Goal: Transaction & Acquisition: Obtain resource

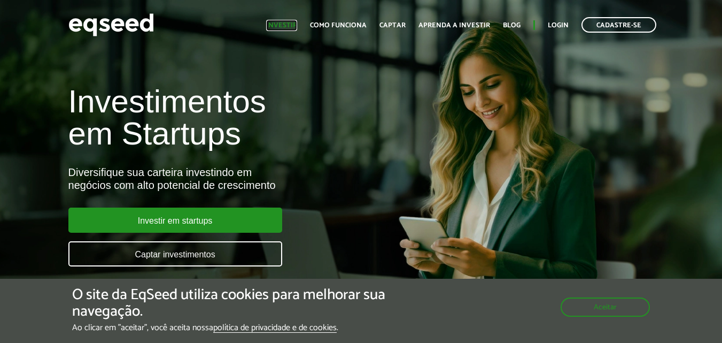
click at [293, 24] on link "Investir" at bounding box center [281, 25] width 31 height 7
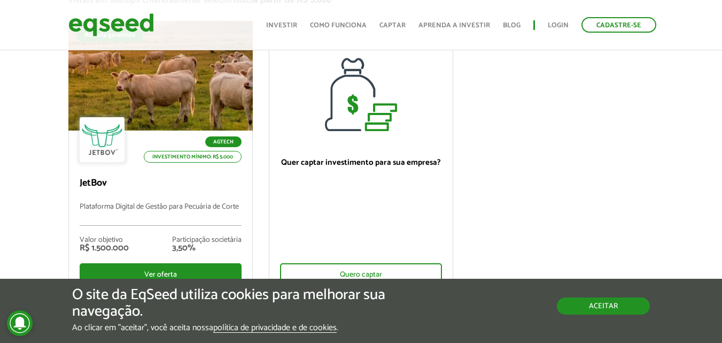
click at [599, 309] on button "Aceitar" at bounding box center [603, 305] width 93 height 17
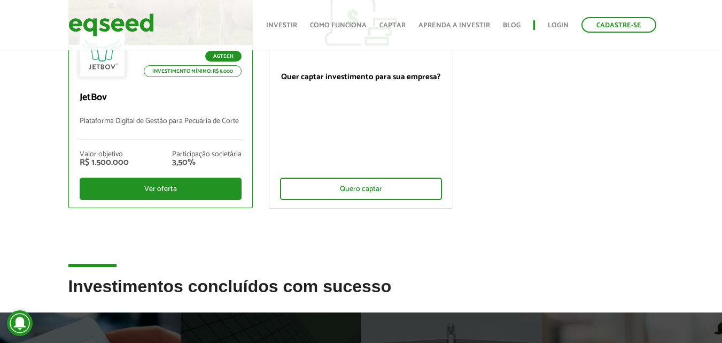
scroll to position [214, 0]
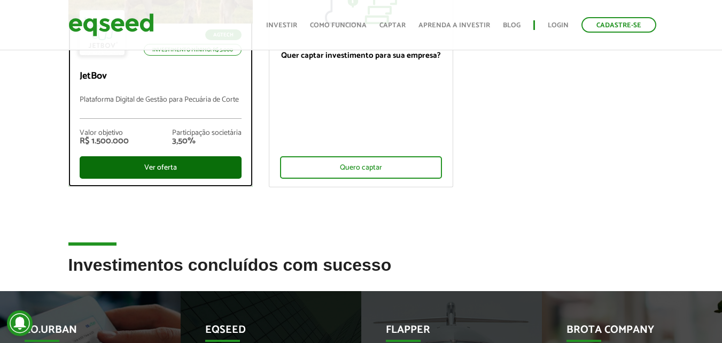
click at [214, 172] on div "Ver oferta" at bounding box center [161, 167] width 162 height 22
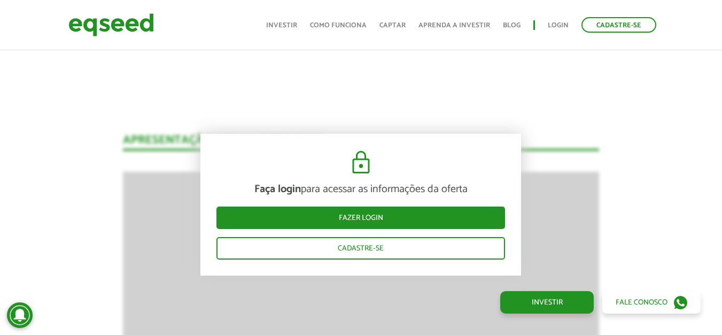
scroll to position [1421, 0]
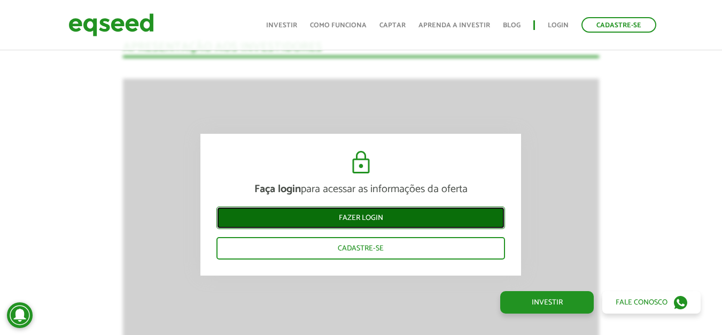
click at [391, 222] on link "Fazer login" at bounding box center [361, 217] width 289 height 22
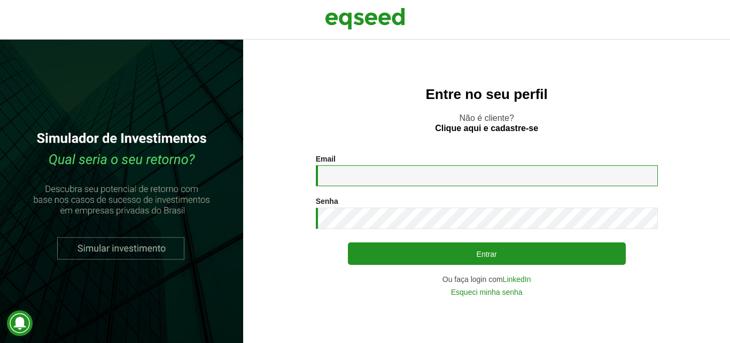
click at [382, 176] on input "Email *" at bounding box center [487, 175] width 342 height 21
type input "**********"
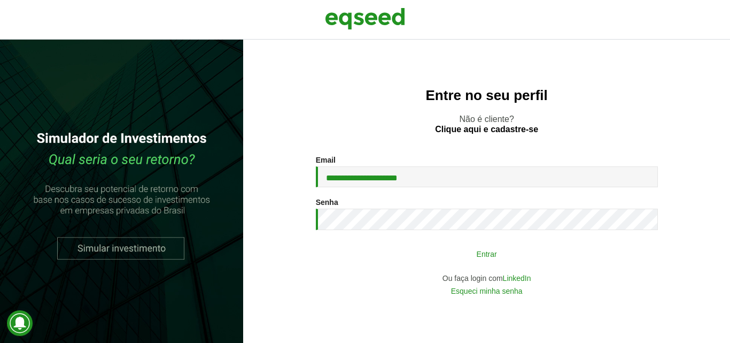
click at [502, 246] on button "Entrar" at bounding box center [487, 253] width 278 height 20
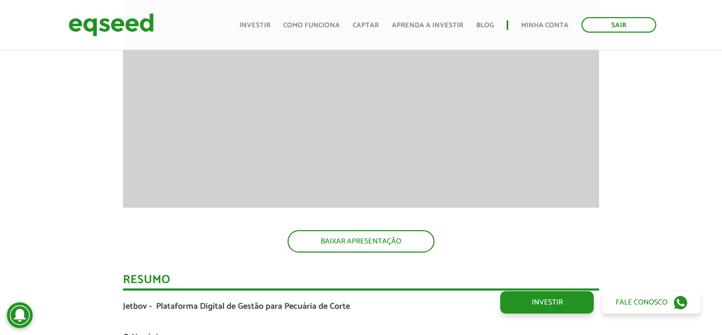
scroll to position [1472, 0]
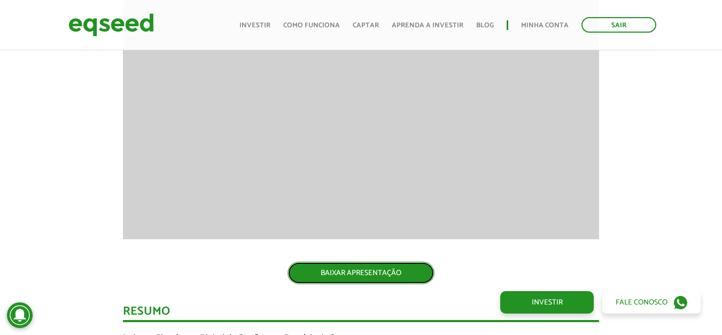
click at [381, 279] on link "BAIXAR APRESENTAÇÃO" at bounding box center [361, 272] width 147 height 22
